Goal: Find specific page/section: Find specific page/section

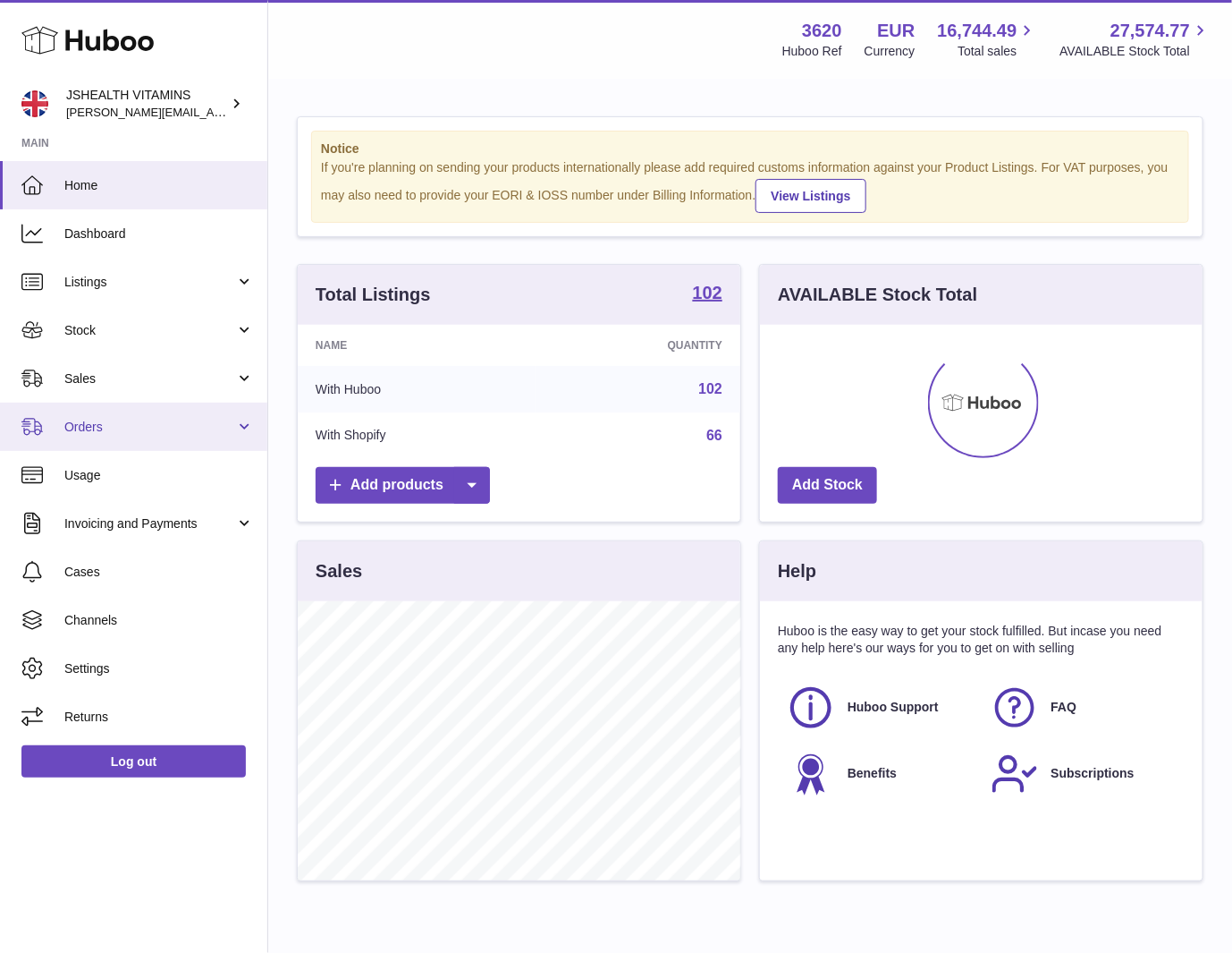
scroll to position [279, 443]
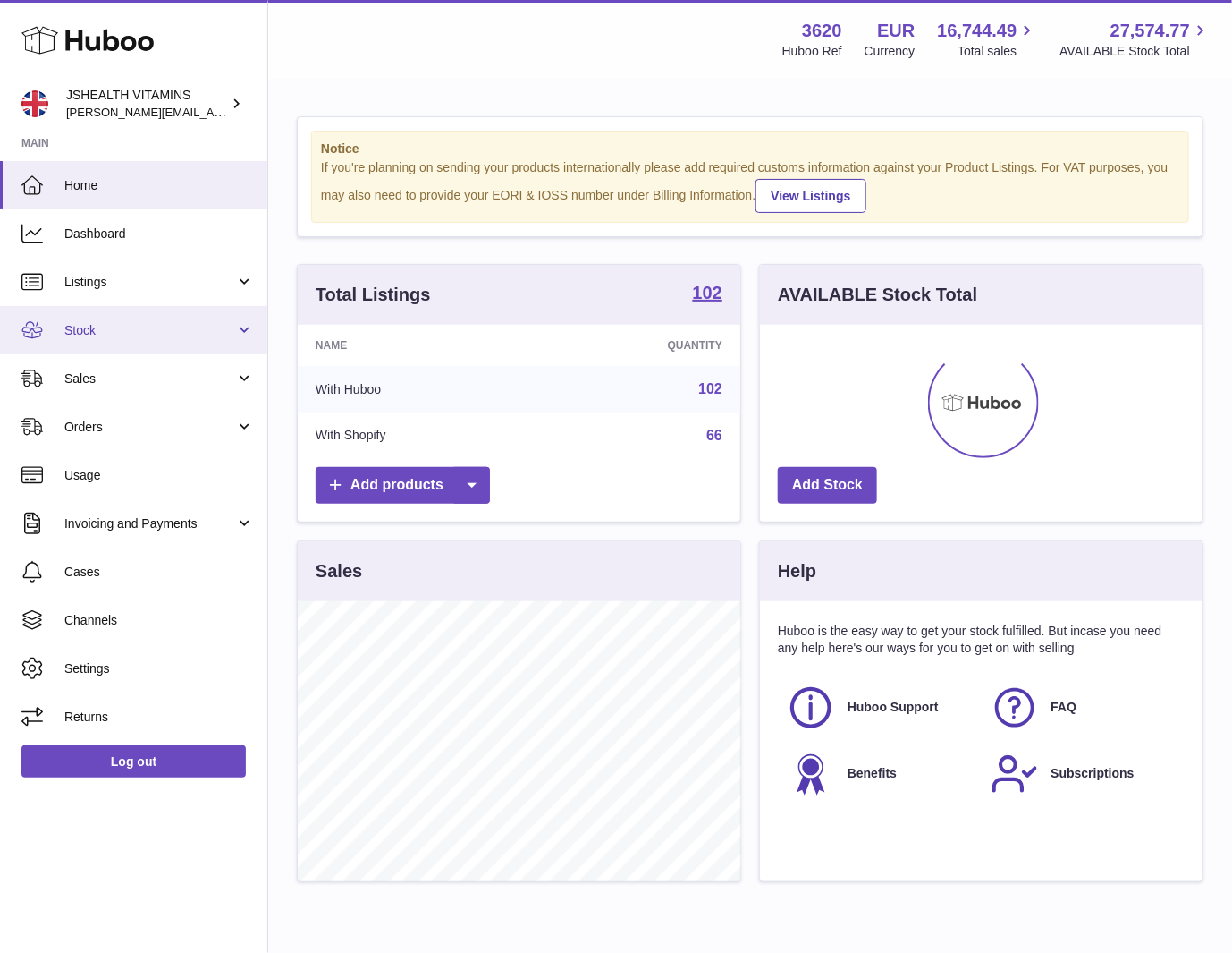
click at [138, 337] on span "Stock" at bounding box center [150, 330] width 170 height 17
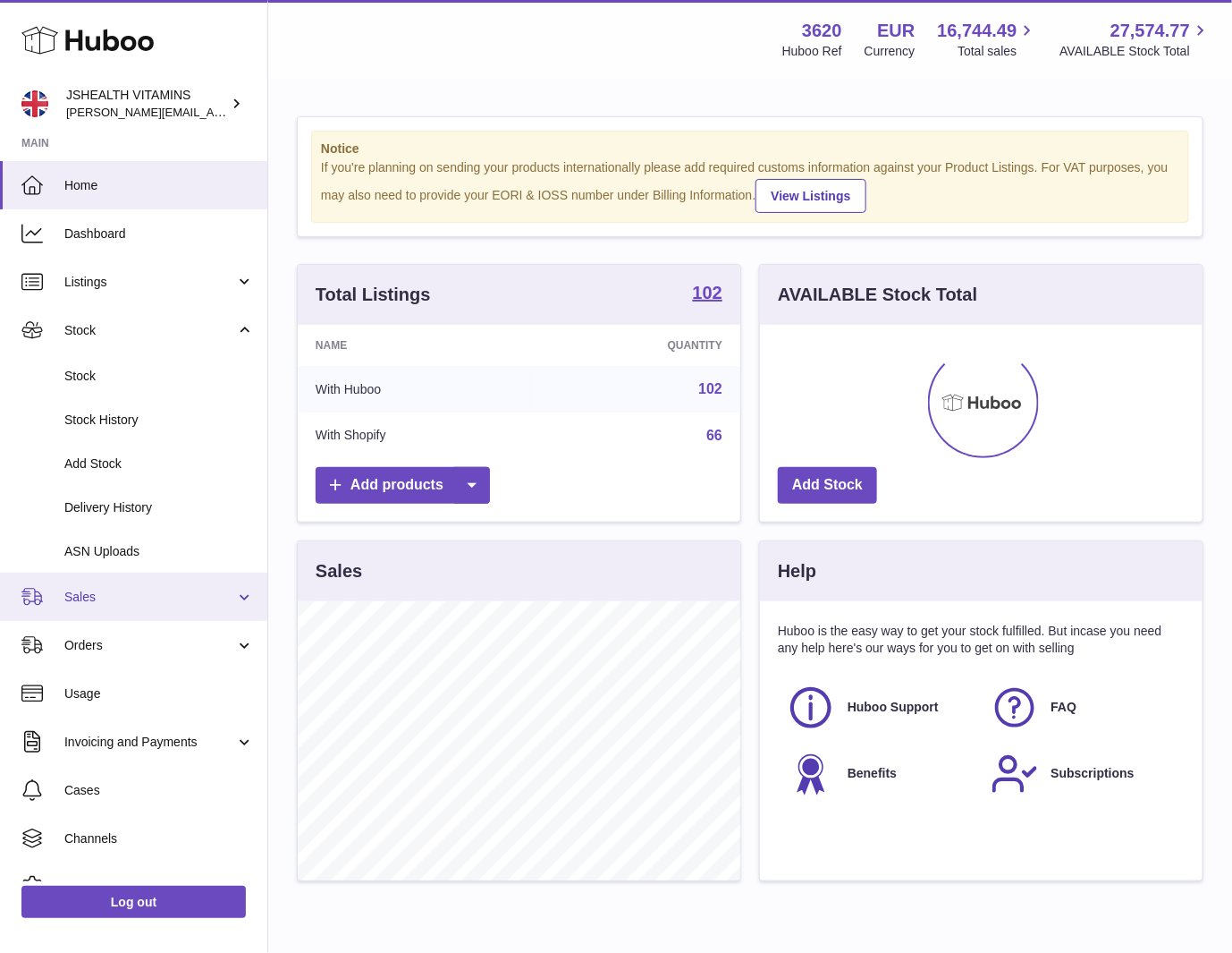
click at [117, 618] on link "Sales" at bounding box center [134, 596] width 267 height 49
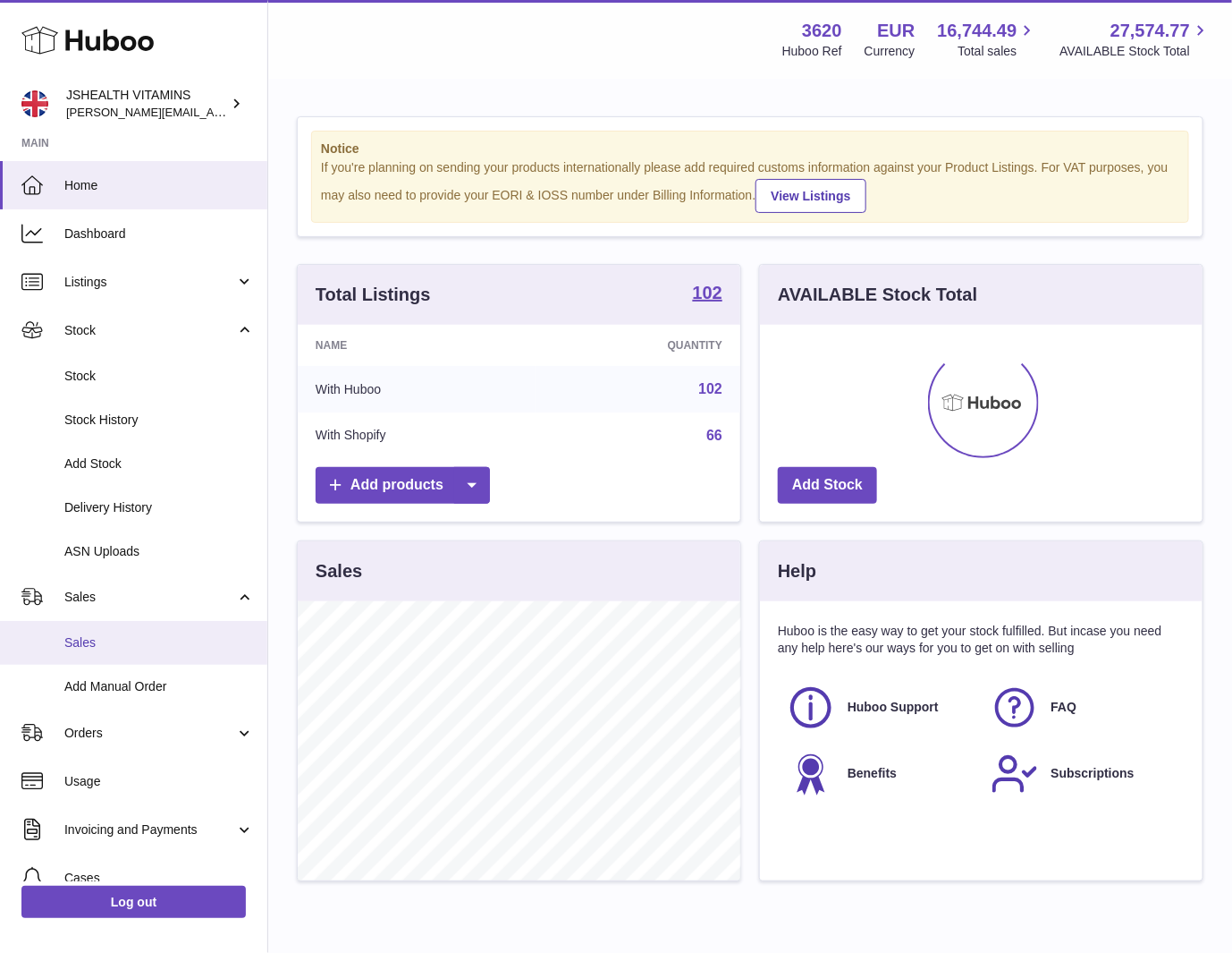
click at [110, 649] on span "Sales" at bounding box center [158, 642] width 189 height 17
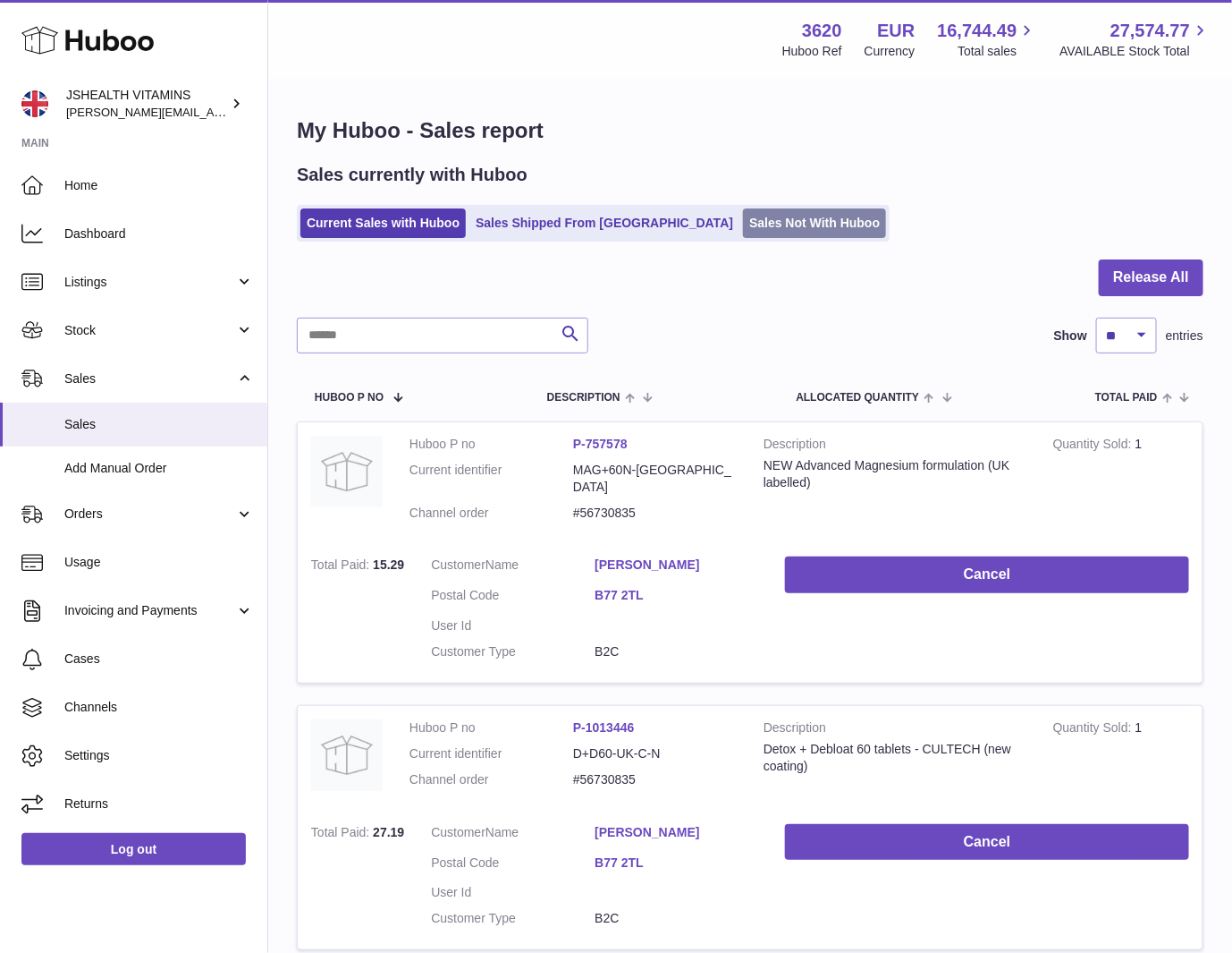
click at [743, 226] on link "Sales Not With Huboo" at bounding box center [814, 223] width 143 height 30
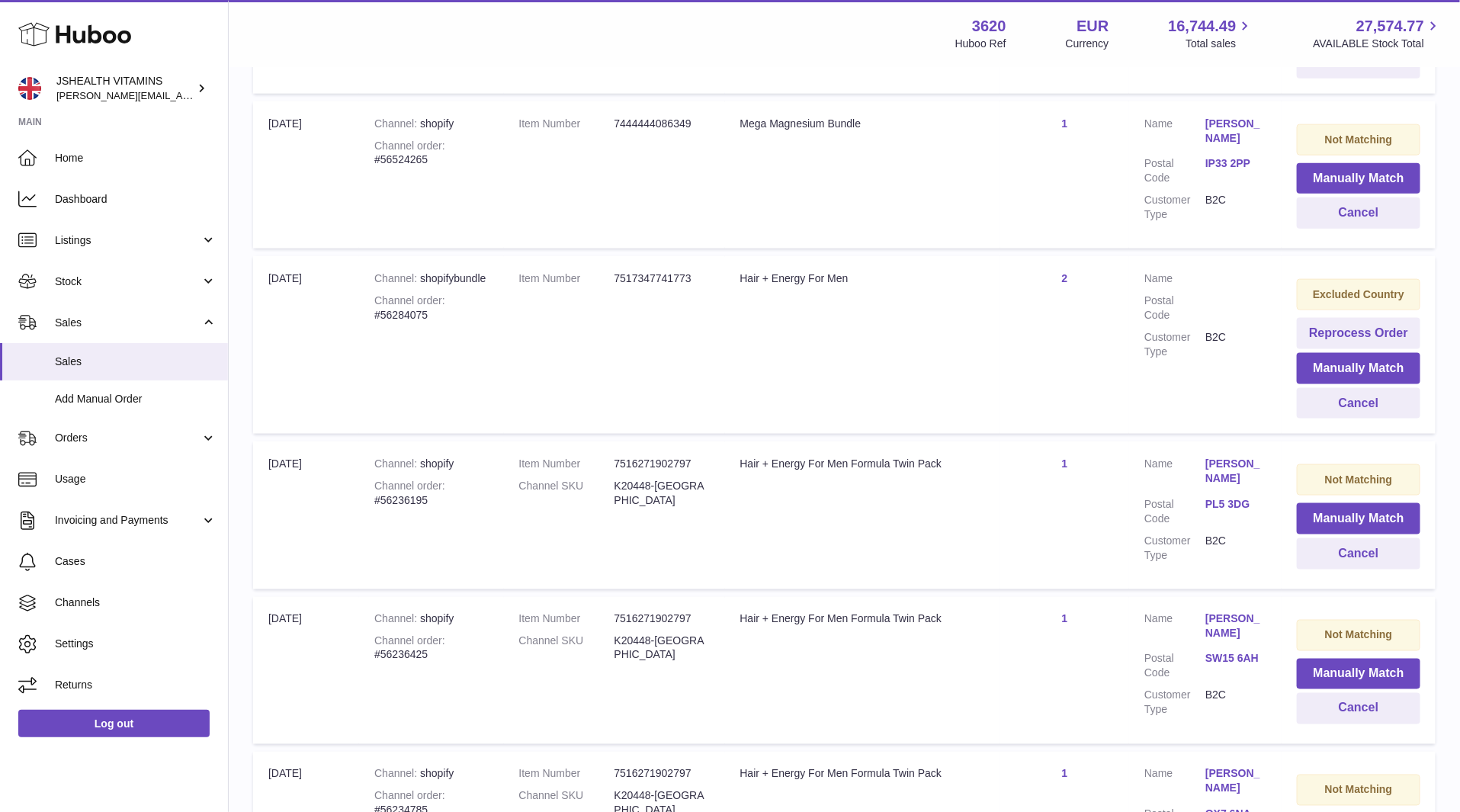
scroll to position [1073, 0]
